Goal: Task Accomplishment & Management: Complete application form

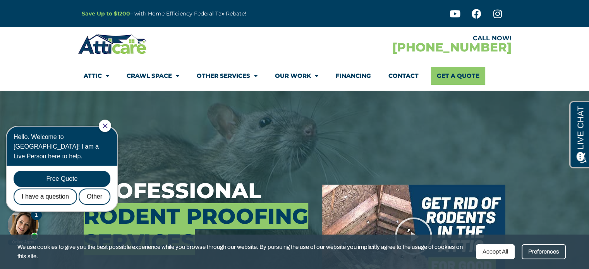
click at [402, 75] on link "Contact" at bounding box center [403, 76] width 30 height 18
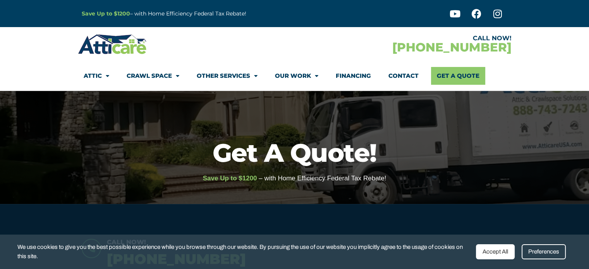
click at [553, 249] on div "Preferences" at bounding box center [543, 251] width 44 height 15
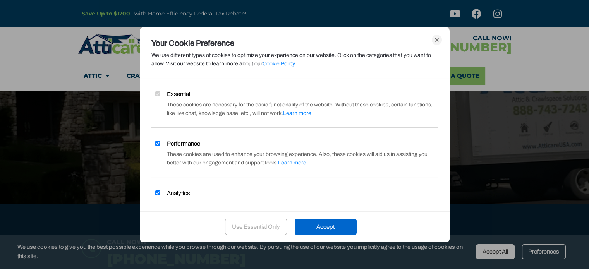
click at [159, 142] on input "Performance" at bounding box center [157, 143] width 5 height 5
checkbox input "false"
click at [156, 192] on input "Analytics" at bounding box center [157, 192] width 5 height 5
checkbox input "false"
click at [339, 228] on div "Accept" at bounding box center [325, 227] width 62 height 16
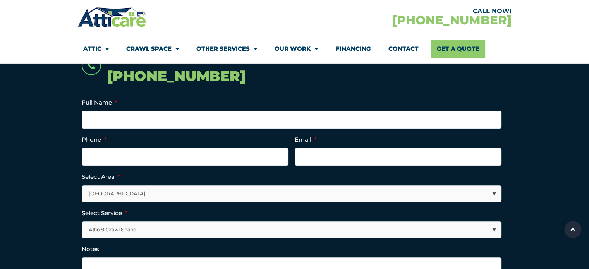
scroll to position [184, 0]
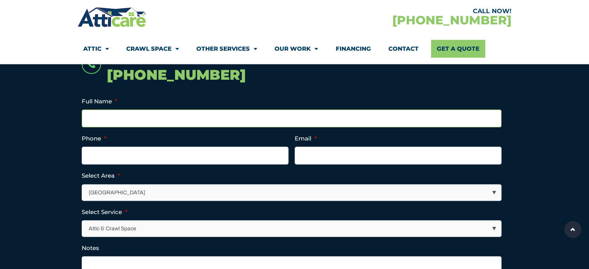
click at [204, 116] on input "Full Name *" at bounding box center [291, 119] width 419 height 18
type input "[PERSON_NAME]"
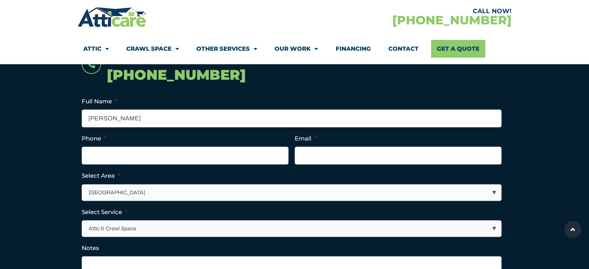
type input "4154792316"
type input "[PERSON_NAME][EMAIL_ADDRESS][DOMAIN_NAME]"
click at [106, 154] on input "[PHONE_NUMBER]" at bounding box center [185, 156] width 207 height 18
type input "[PHONE_NUMBER]"
click at [122, 192] on select "[GEOGRAPHIC_DATA] [GEOGRAPHIC_DATA] [US_STATE] / [US_STATE] Area Other Areas" at bounding box center [291, 193] width 419 height 16
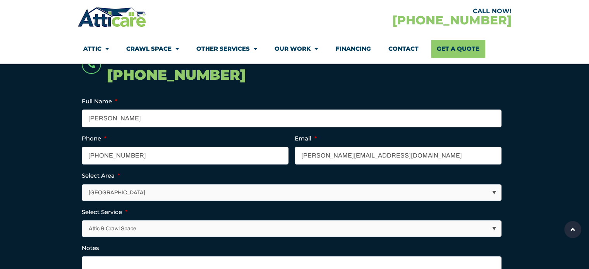
select select "[GEOGRAPHIC_DATA]"
click at [82, 185] on select "[GEOGRAPHIC_DATA] [GEOGRAPHIC_DATA] [US_STATE] / [US_STATE] Area Other Areas" at bounding box center [291, 193] width 419 height 16
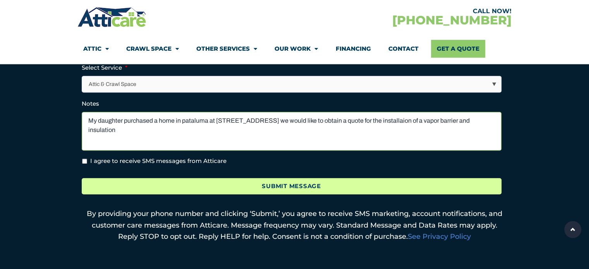
scroll to position [328, 0]
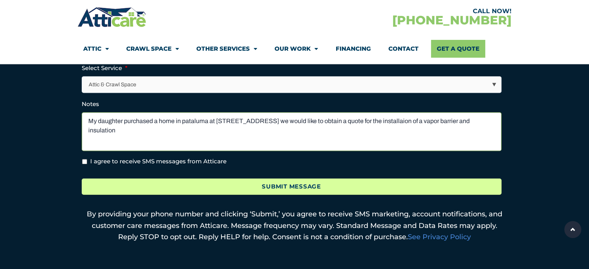
type textarea "My daughter purchased a home in pataluma at [STREET_ADDRESS] we would like to o…"
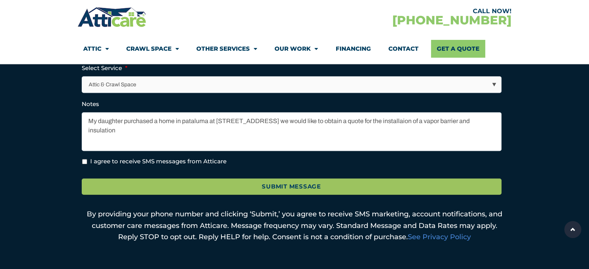
click at [82, 161] on input "I agree to receive SMS messages from Atticare" at bounding box center [84, 161] width 5 height 5
checkbox input "true"
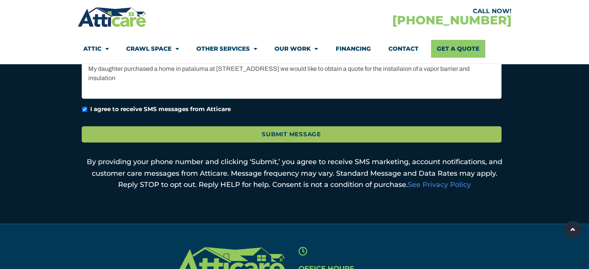
scroll to position [381, 0]
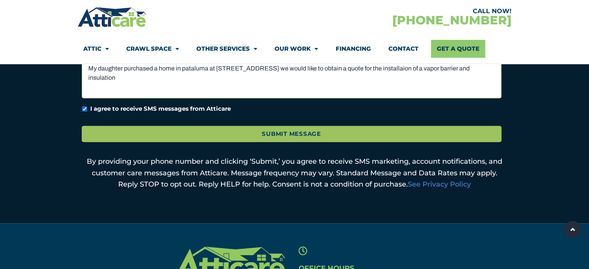
click at [91, 76] on textarea "My daughter purchased a home in pataluma at [STREET_ADDRESS] we would like to o…" at bounding box center [291, 79] width 419 height 39
click at [486, 67] on textarea "My daughter purchased a home in pataluma at [STREET_ADDRESS] we would like to o…" at bounding box center [291, 79] width 419 height 39
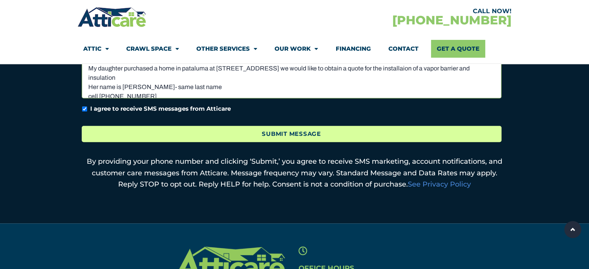
type textarea "My daughter purchased a home in pataluma at [STREET_ADDRESS] we would like to o…"
click at [309, 131] on input "Submit Message" at bounding box center [291, 134] width 419 height 17
